Goal: Navigation & Orientation: Find specific page/section

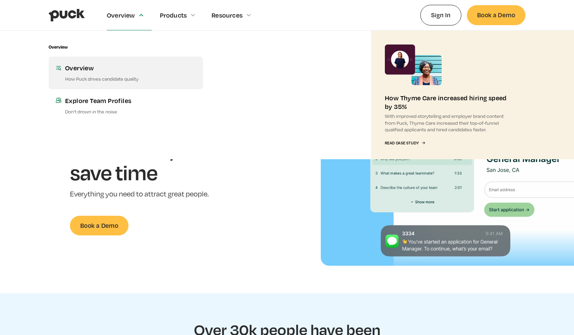
click at [85, 71] on div "Overview" at bounding box center [130, 67] width 131 height 9
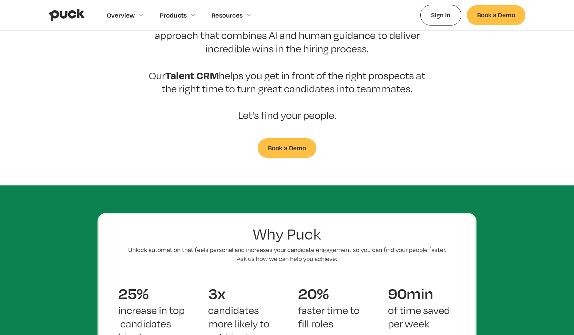
scroll to position [270, 0]
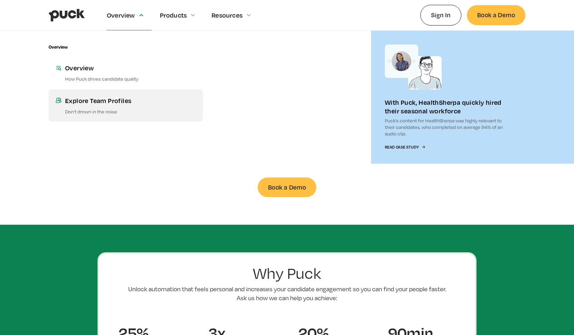
click at [103, 94] on link "Explore Team Profiles Don’t drown in the noise" at bounding box center [126, 105] width 154 height 32
